Goal: Information Seeking & Learning: Learn about a topic

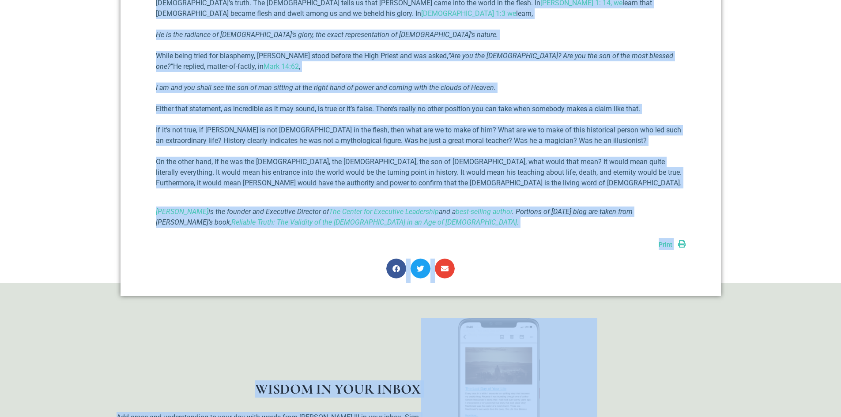
scroll to position [784, 0]
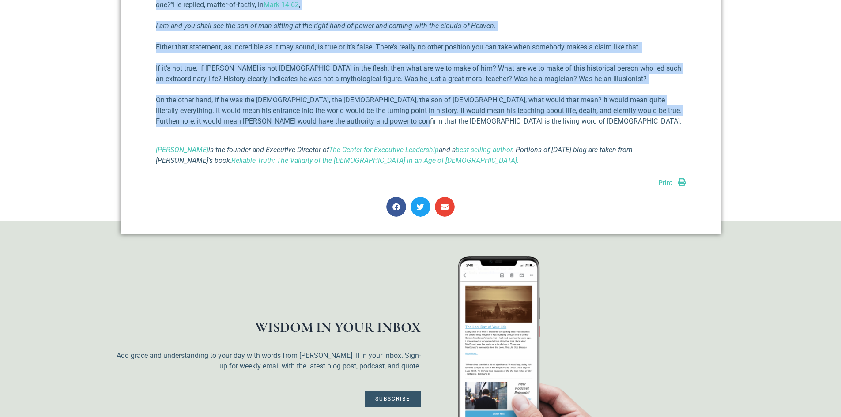
drag, startPoint x: 531, startPoint y: 173, endPoint x: 409, endPoint y: 85, distance: 150.2
copy div "Loremi dolors ametco adi elit seddoe tempori ut lab etdolorem al en adminim ven…"
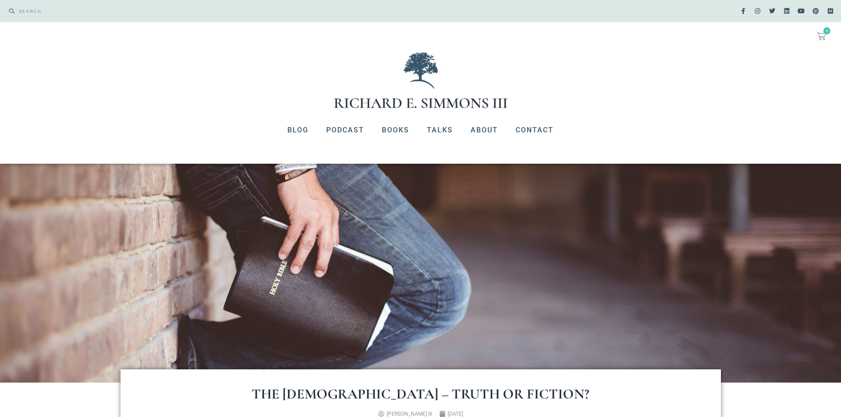
scroll to position [1369, 0]
